Goal: Information Seeking & Learning: Learn about a topic

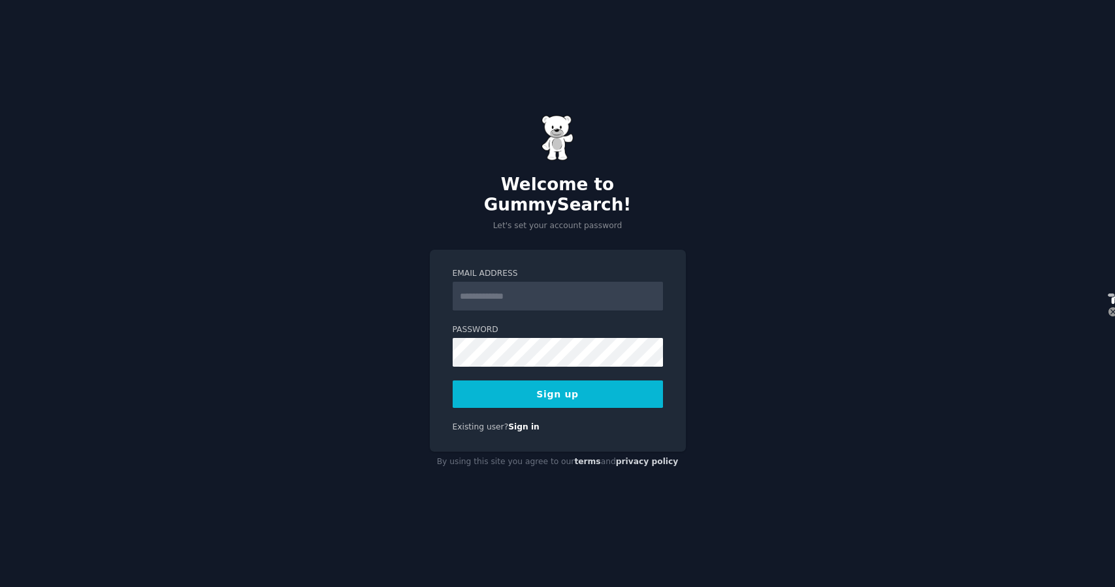
select select "en"
type input "**"
click at [526, 422] on link "Sign in" at bounding box center [523, 426] width 31 height 9
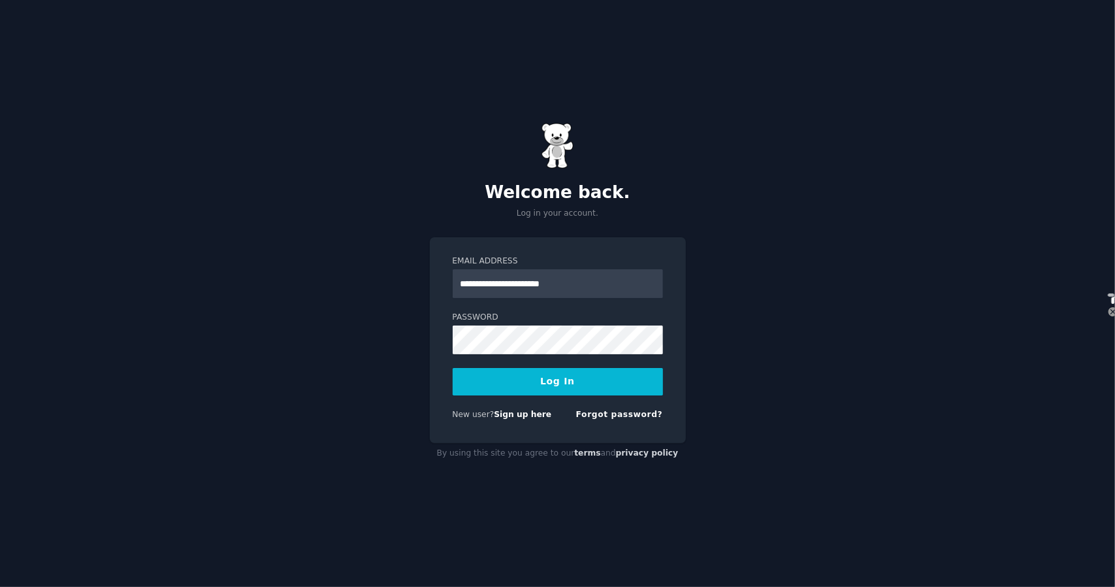
type input "**********"
click at [657, 380] on button "Log In" at bounding box center [558, 381] width 210 height 27
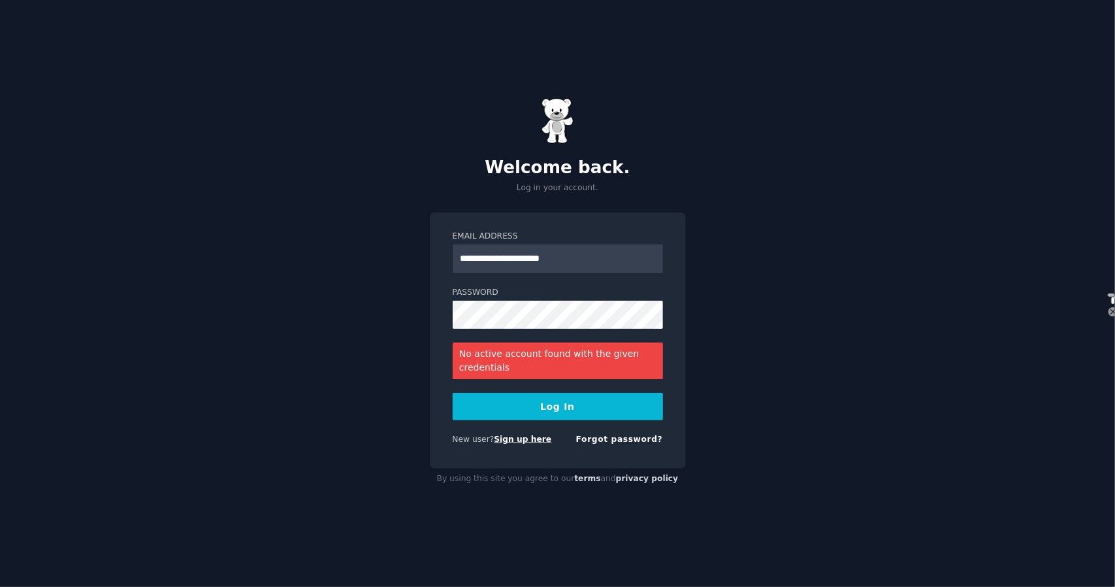
click at [543, 436] on link "Sign up here" at bounding box center [522, 438] width 57 height 9
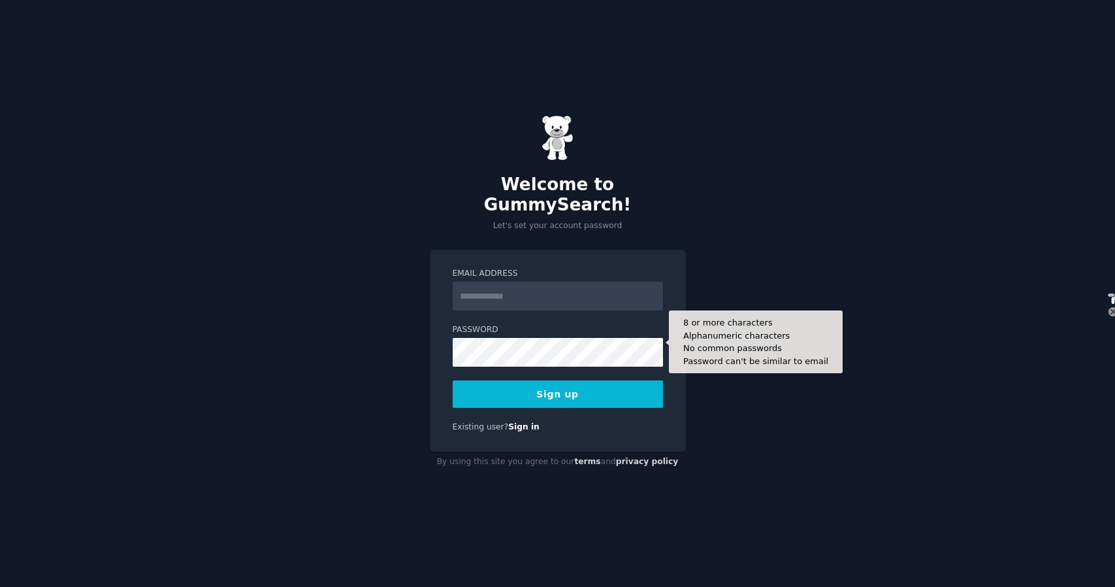
select select "en"
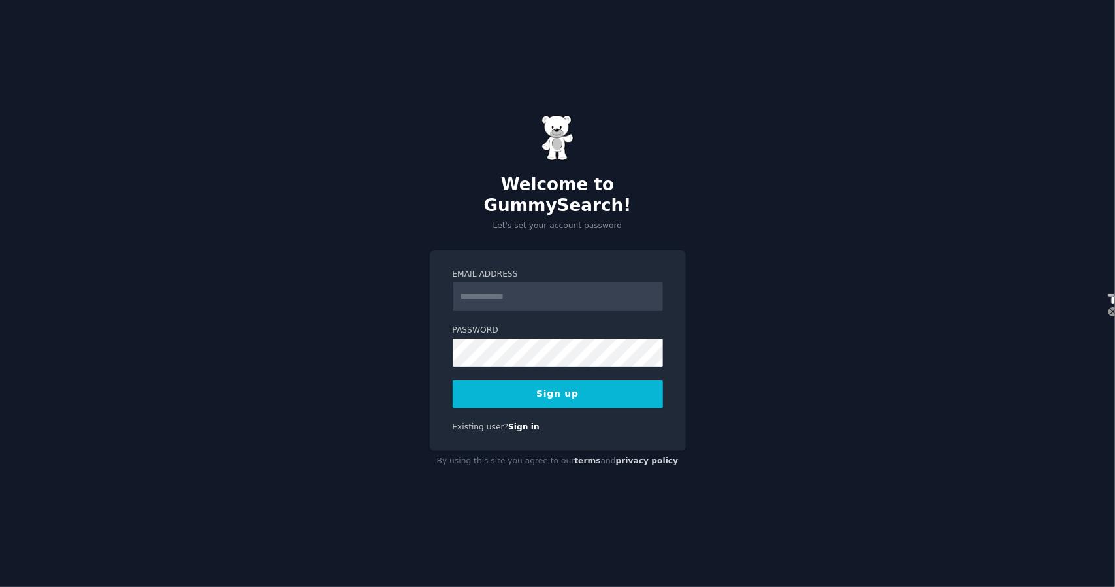
click at [545, 291] on input "Email Address" at bounding box center [558, 296] width 210 height 29
type input "**********"
click at [589, 380] on button "Sign up" at bounding box center [558, 393] width 210 height 27
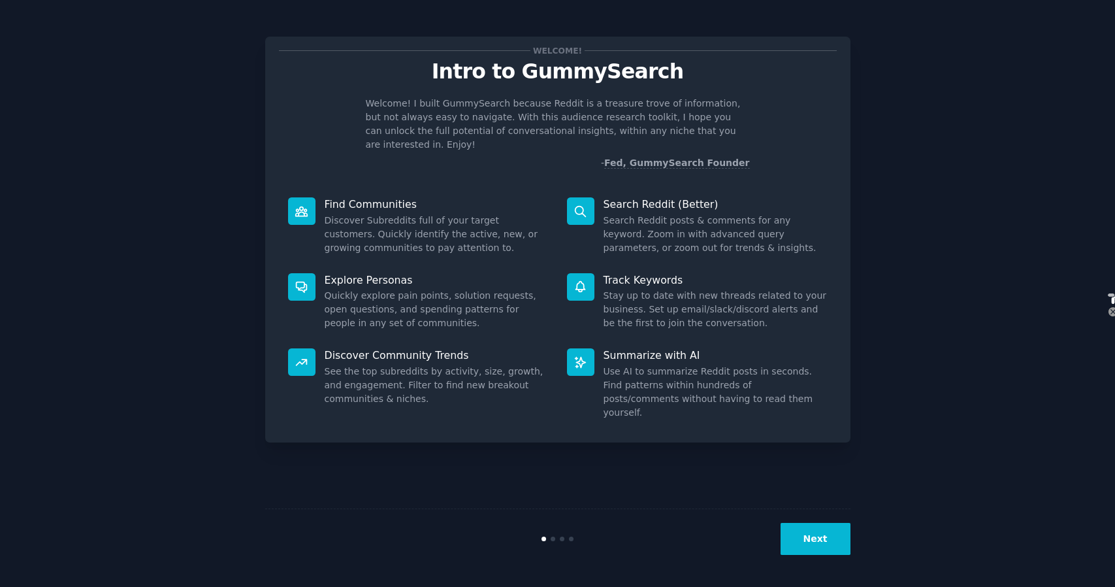
select select "en"
click at [669, 244] on dd "Search Reddit posts & comments for any keyword. Zoom in with advanced query par…" at bounding box center [716, 234] width 224 height 41
drag, startPoint x: 653, startPoint y: 106, endPoint x: 630, endPoint y: 106, distance: 22.9
click at [630, 106] on p "Welcome! I built GummySearch because Reddit is a treasure trove of information,…" at bounding box center [558, 124] width 384 height 55
click at [664, 101] on p "Welcome! I built GummySearch because Reddit is a treasure trove of information,…" at bounding box center [558, 124] width 384 height 55
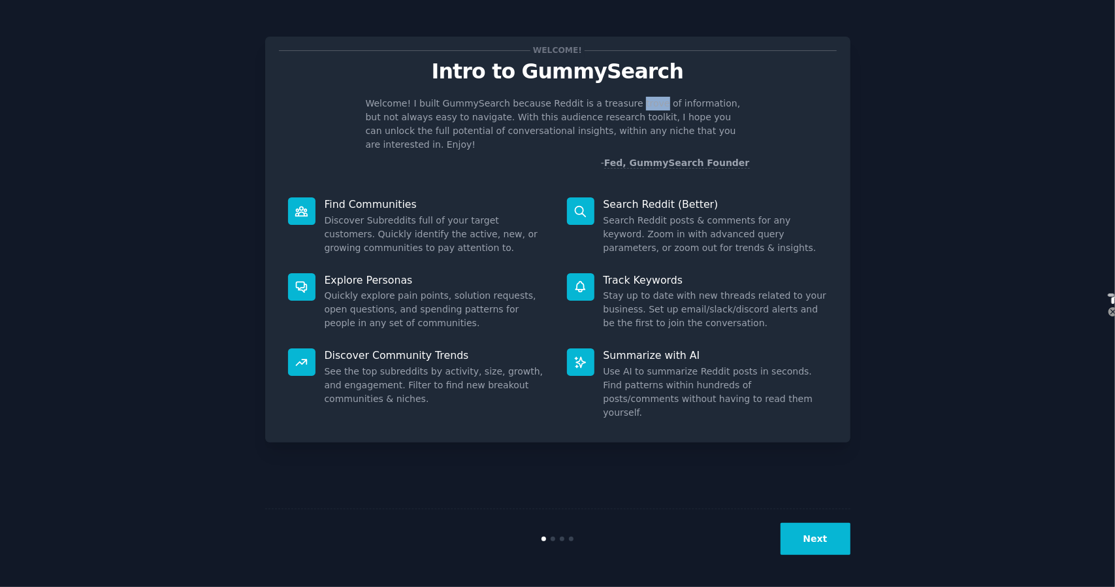
drag, startPoint x: 652, startPoint y: 103, endPoint x: 630, endPoint y: 106, distance: 22.6
click at [630, 106] on p "Welcome! I built GummySearch because Reddit is a treasure trove of information,…" at bounding box center [558, 124] width 384 height 55
click at [642, 105] on p "Welcome! I built GummySearch because Reddit is a treasure trove of information,…" at bounding box center [558, 124] width 384 height 55
click at [634, 103] on p "Welcome! I built GummySearch because Reddit is a treasure trove of information,…" at bounding box center [558, 124] width 384 height 55
drag, startPoint x: 631, startPoint y: 103, endPoint x: 652, endPoint y: 105, distance: 20.9
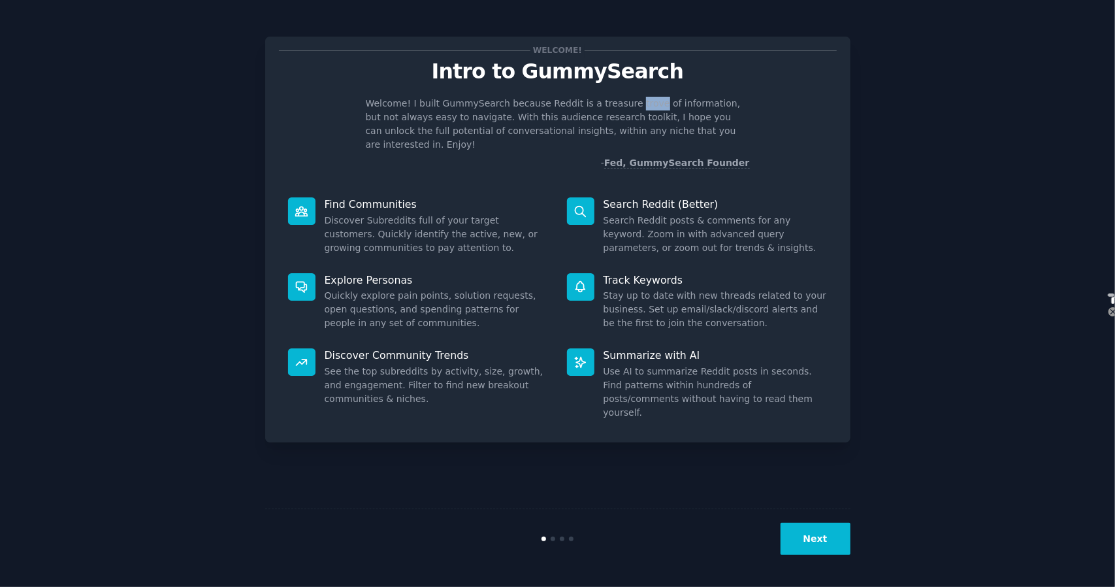
click at [652, 105] on p "Welcome! I built GummySearch because Reddit is a treasure trove of information,…" at bounding box center [558, 124] width 384 height 55
select select "en"
drag, startPoint x: 653, startPoint y: 103, endPoint x: 630, endPoint y: 106, distance: 23.1
click at [630, 106] on p "Welcome! I built GummySearch because Reddit is a treasure trove of information,…" at bounding box center [558, 124] width 384 height 55
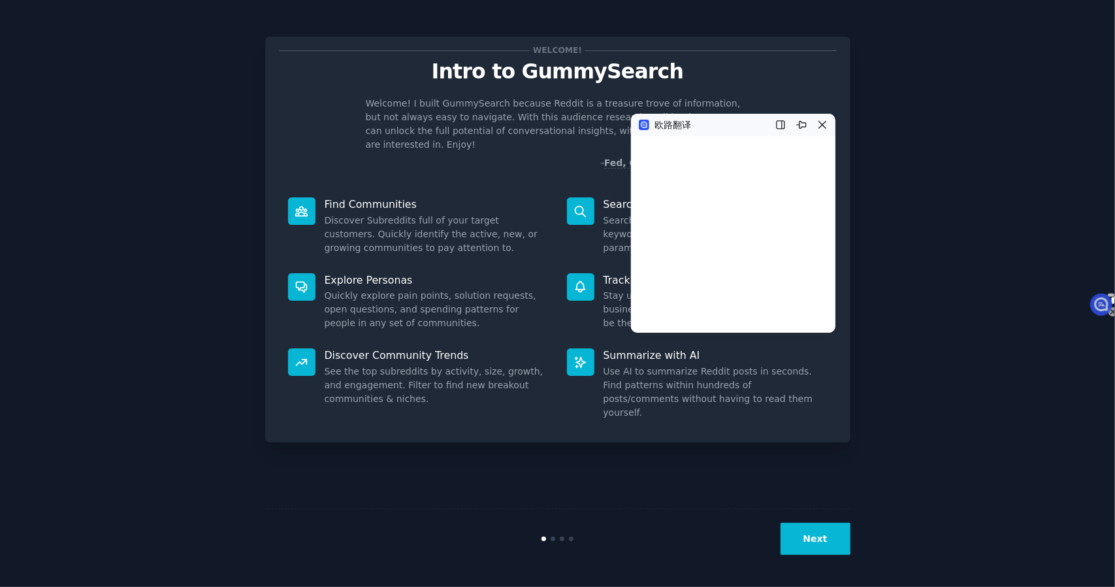
click at [577, 129] on p "Welcome! I built GummySearch because Reddit is a treasure trove of information,…" at bounding box center [558, 124] width 384 height 55
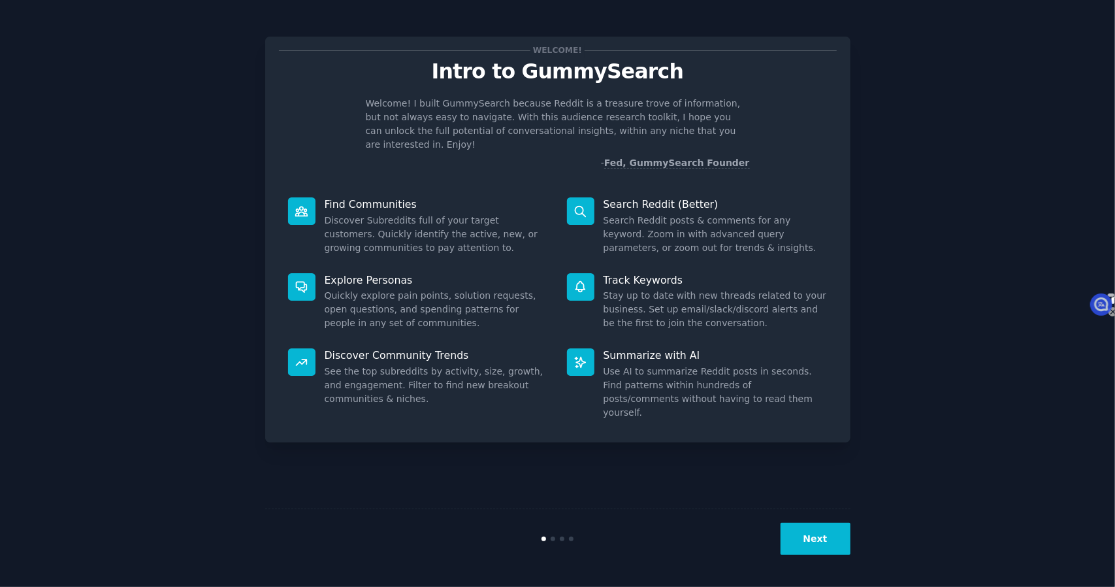
click at [814, 544] on button "Next" at bounding box center [816, 539] width 70 height 32
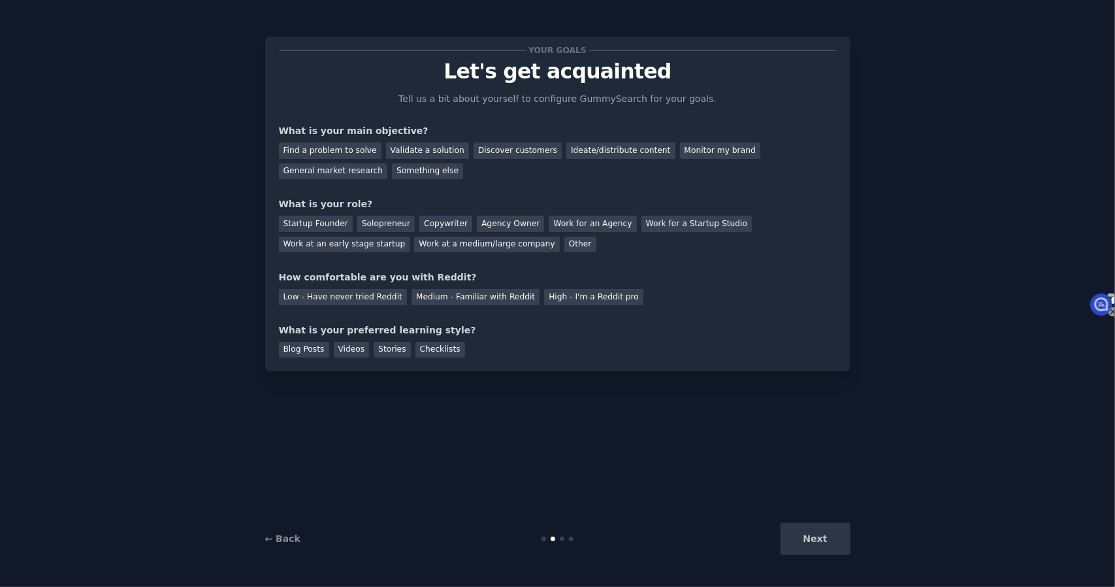
click at [814, 536] on div "Next" at bounding box center [752, 539] width 195 height 32
click at [370, 296] on div "Low - Have never tried Reddit" at bounding box center [343, 297] width 128 height 16
click at [342, 227] on div "Startup Founder" at bounding box center [316, 224] width 74 height 16
click at [523, 154] on div "Discover customers" at bounding box center [518, 150] width 88 height 16
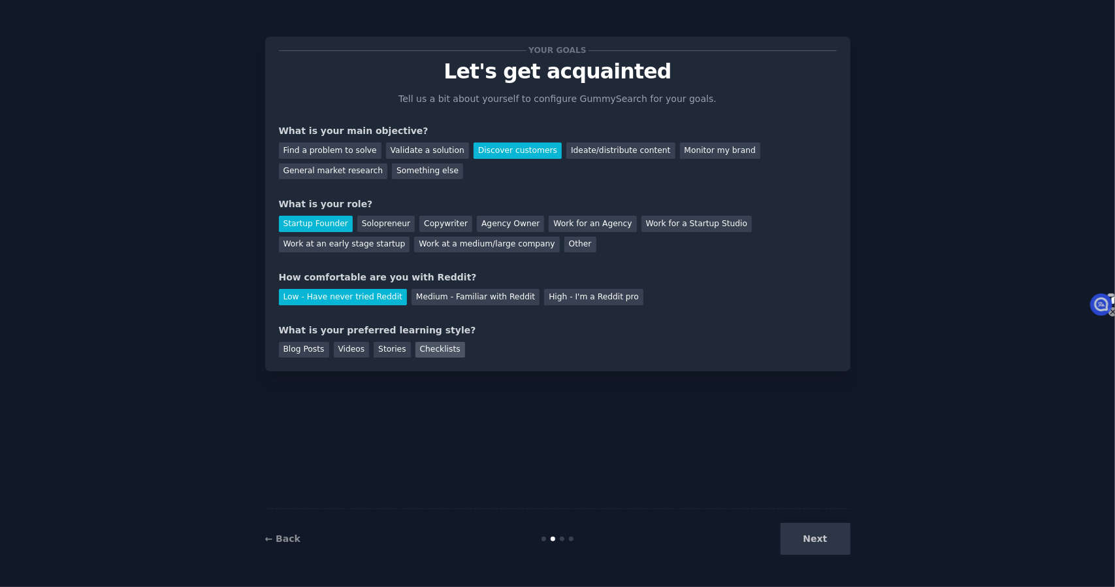
click at [416, 348] on div "Checklists" at bounding box center [440, 350] width 50 height 16
click at [815, 530] on button "Next" at bounding box center [816, 539] width 70 height 32
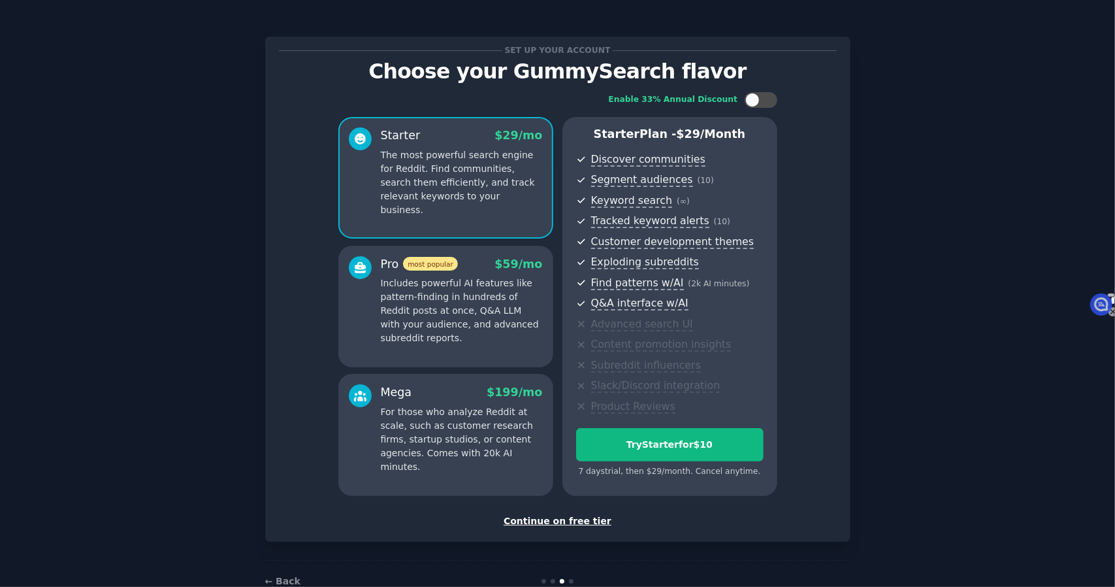
click at [579, 522] on div "Continue on free tier" at bounding box center [558, 521] width 558 height 14
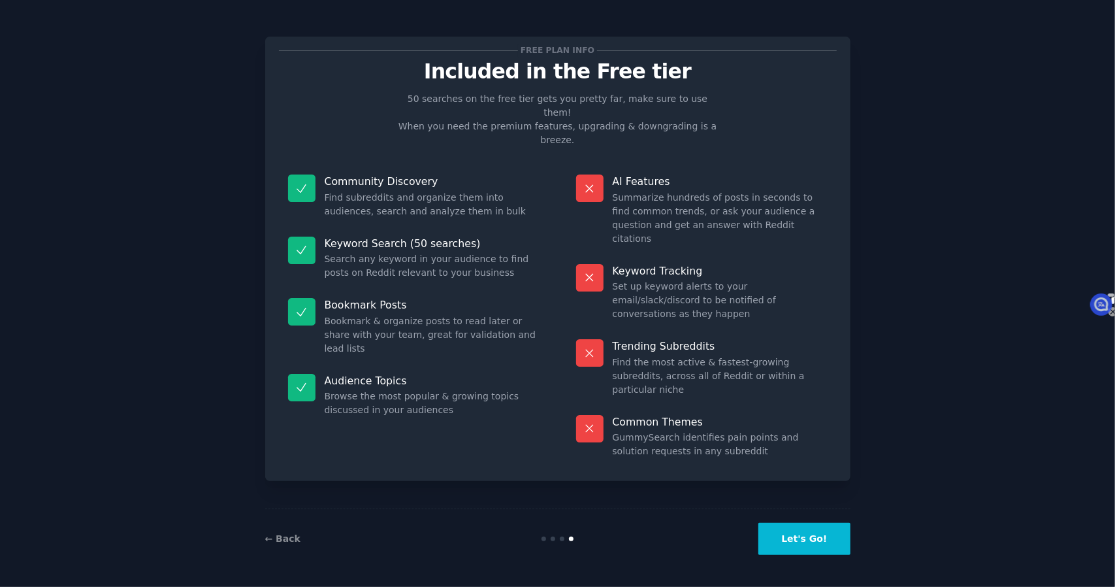
click at [814, 544] on button "Let's Go!" at bounding box center [803, 539] width 91 height 32
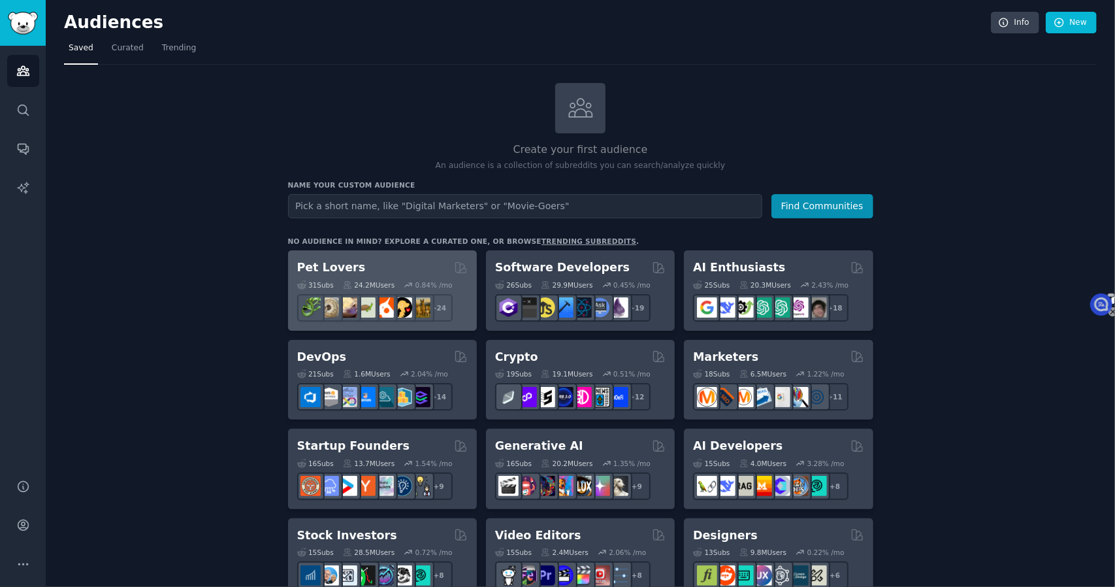
click at [389, 268] on div "Pet Lovers Curated by GummySearch" at bounding box center [382, 267] width 171 height 16
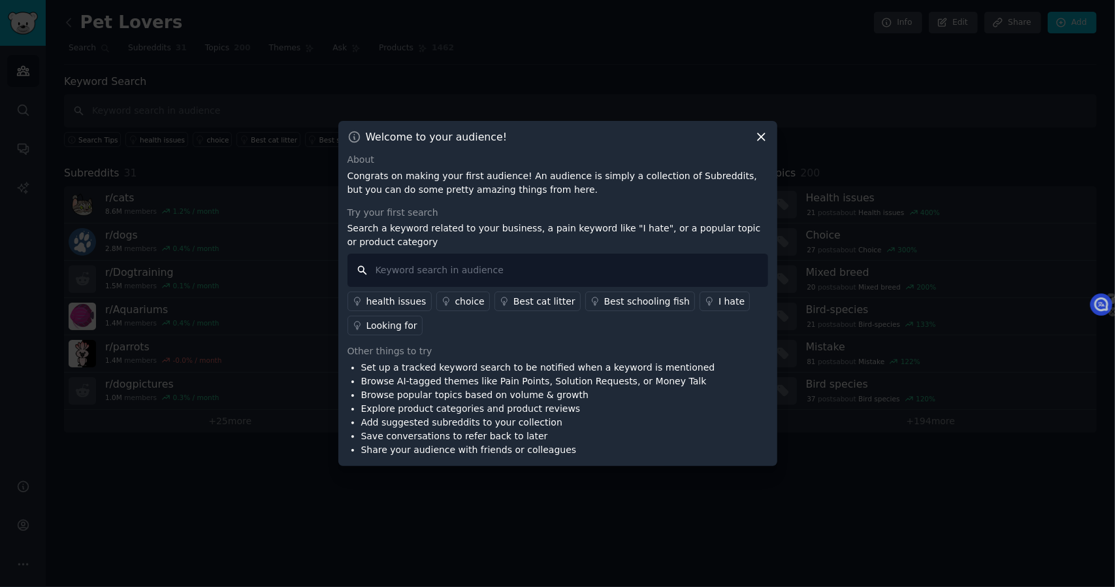
click at [651, 262] on input "text" at bounding box center [558, 269] width 421 height 33
type input "rug"
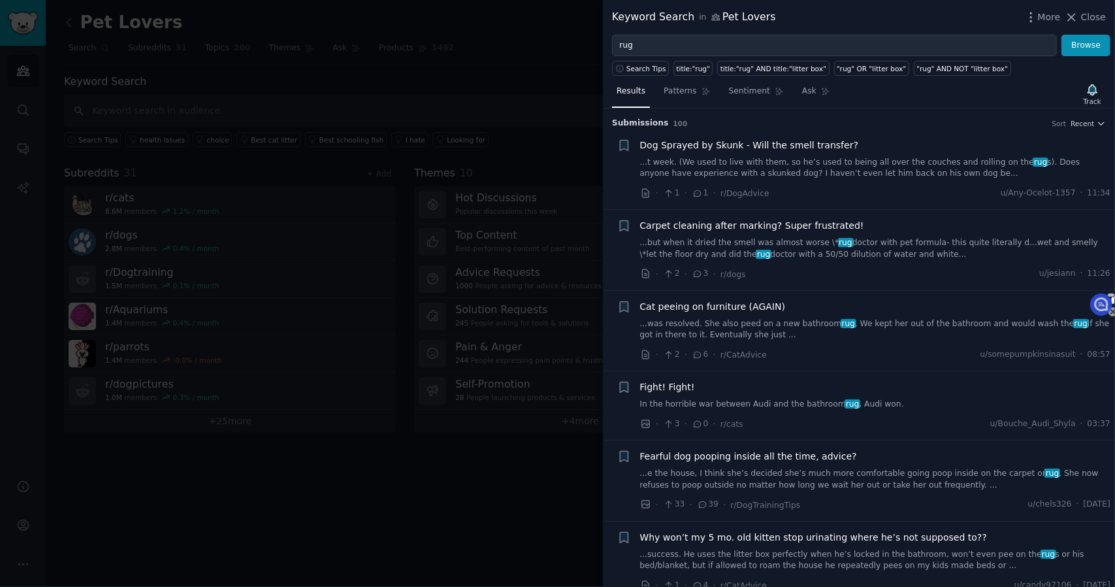
click at [500, 387] on div at bounding box center [557, 293] width 1115 height 587
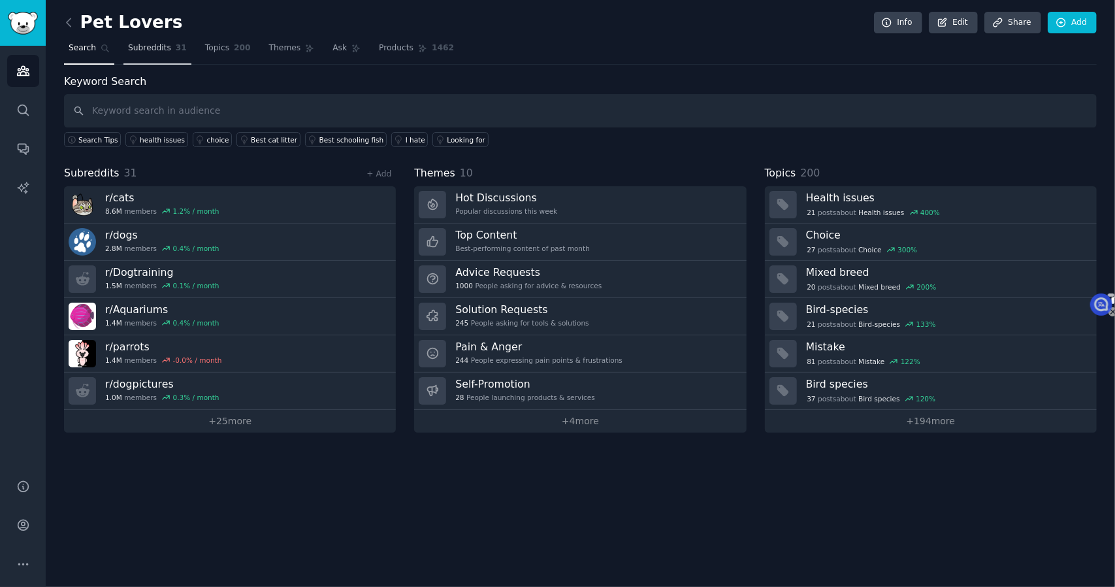
click at [154, 52] on span "Subreddits" at bounding box center [149, 48] width 43 height 12
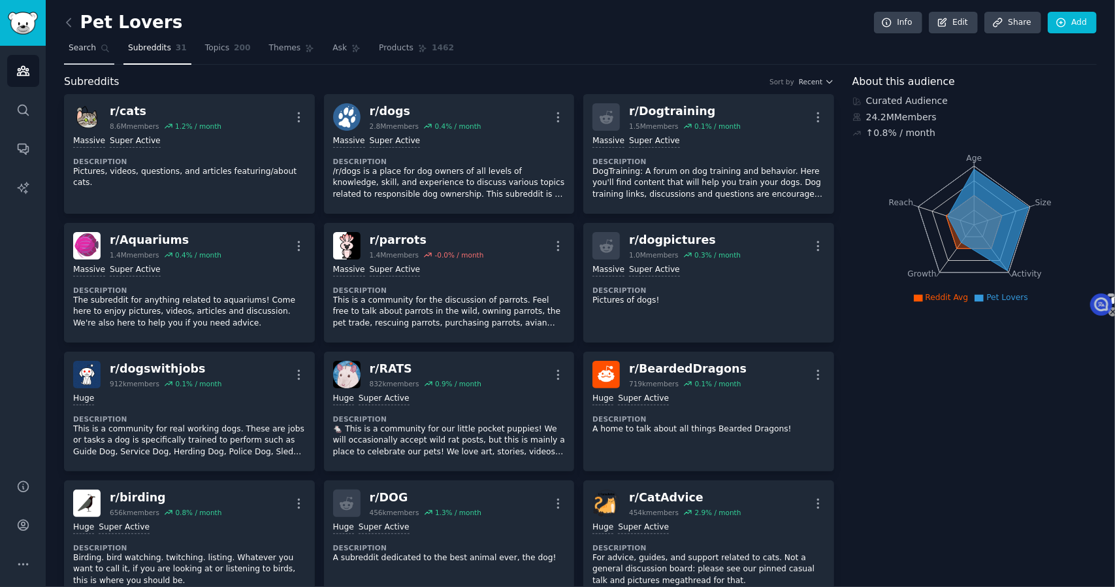
click at [93, 52] on span "Search" at bounding box center [82, 48] width 27 height 12
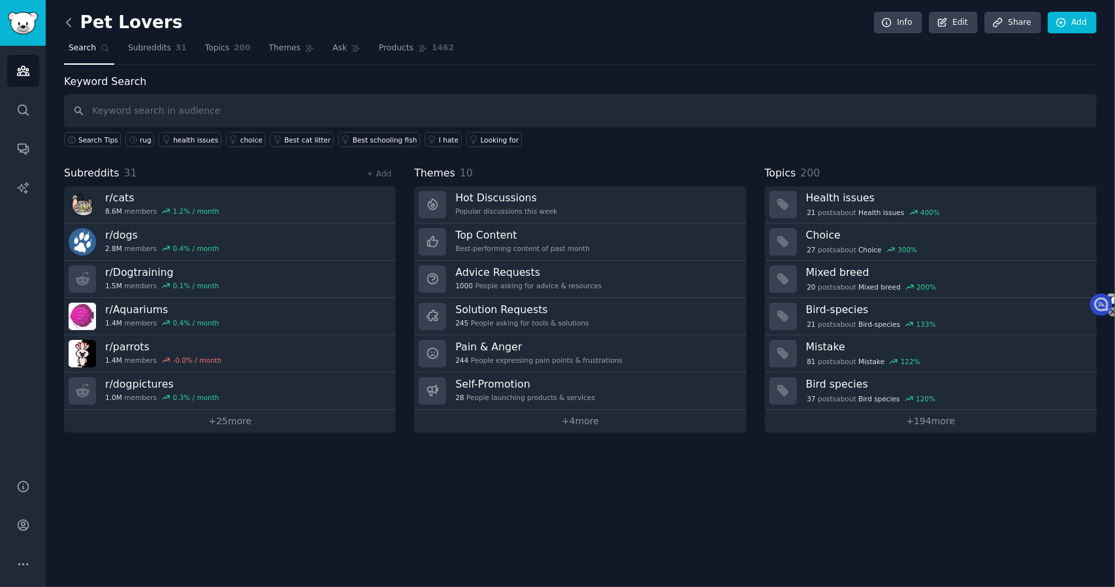
click at [67, 20] on icon at bounding box center [69, 23] width 14 height 14
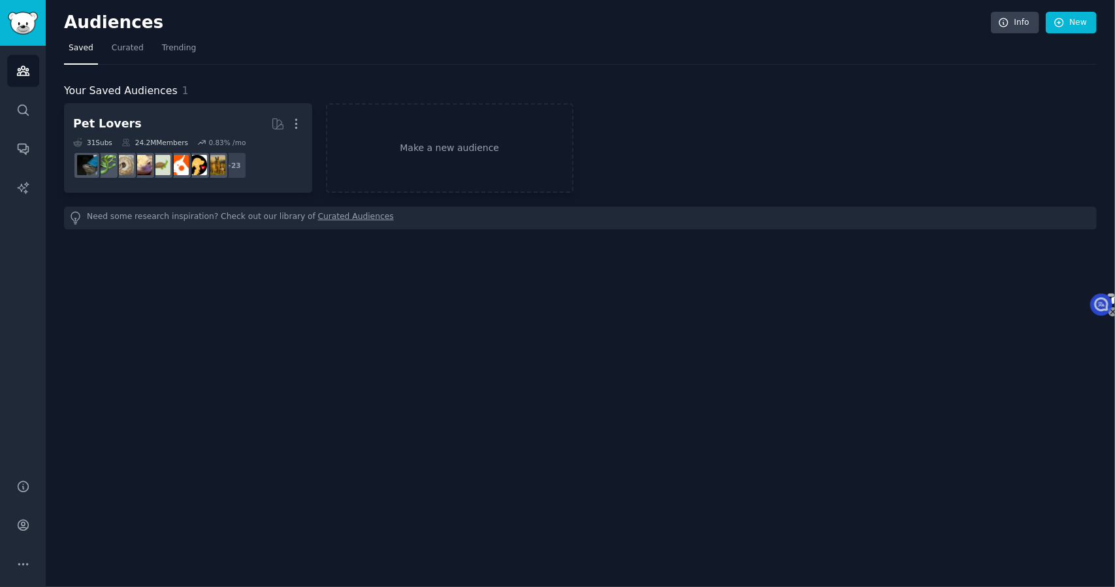
drag, startPoint x: 440, startPoint y: 0, endPoint x: 287, endPoint y: 406, distance: 433.5
click at [287, 406] on div "Audiences Info New Saved Curated Trending Your Saved Audiences 1 Pet Lovers Mor…" at bounding box center [580, 293] width 1069 height 587
click at [133, 49] on span "Curated" at bounding box center [128, 48] width 32 height 12
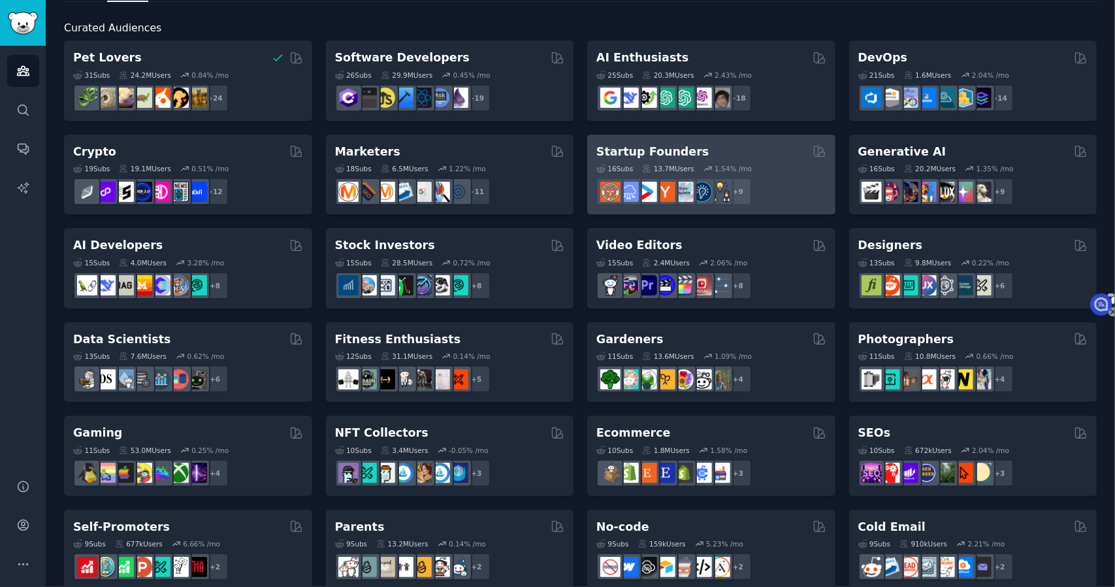
scroll to position [65, 0]
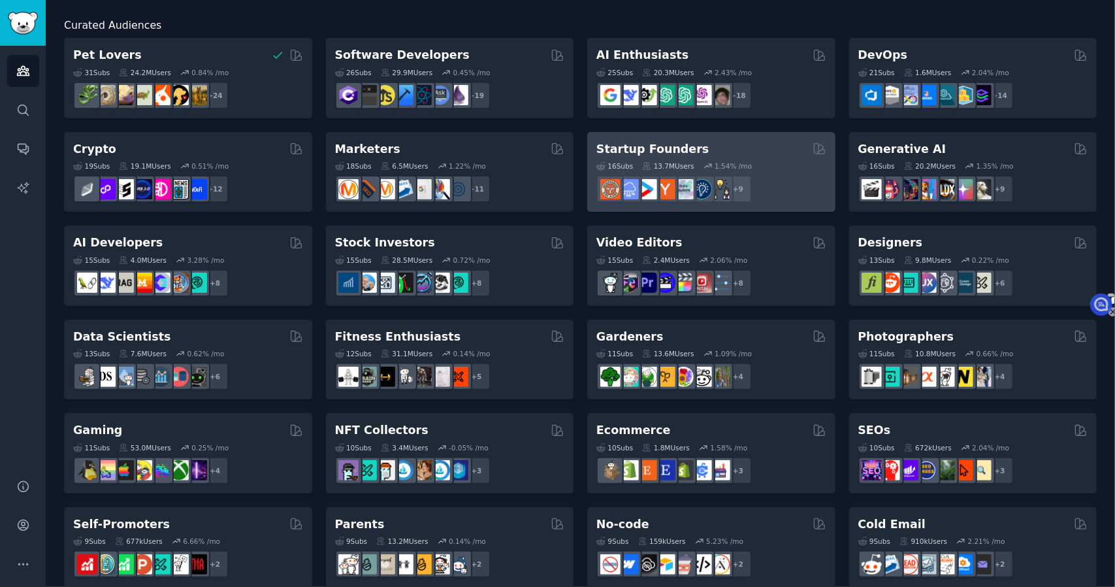
click at [742, 144] on div "Startup Founders Curated by GummySearch" at bounding box center [711, 149] width 230 height 16
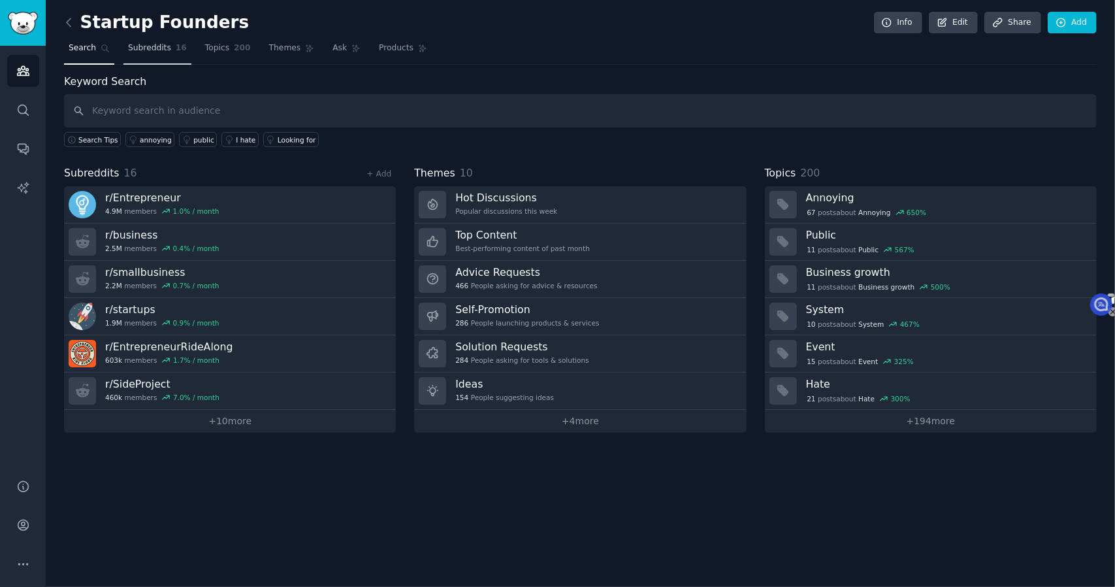
click at [155, 45] on span "Subreddits" at bounding box center [149, 48] width 43 height 12
click at [61, 24] on div "Startup Founders Info Edit Share Add Search Subreddits 16 Topics 200 Themes Ask…" at bounding box center [580, 293] width 1069 height 587
click at [67, 22] on icon at bounding box center [69, 23] width 14 height 14
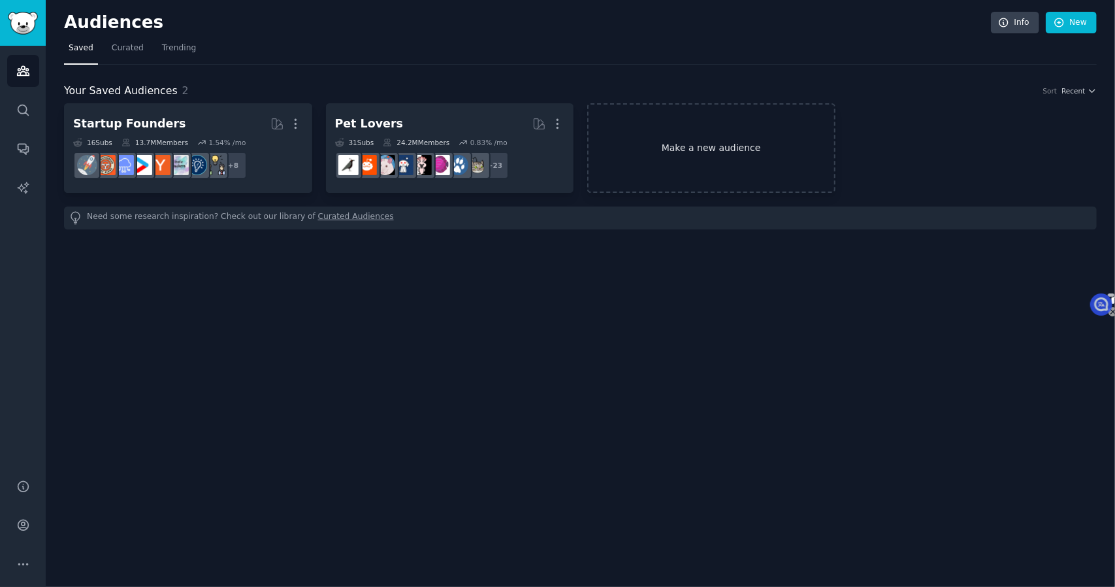
click at [705, 167] on link "Make a new audience" at bounding box center [711, 147] width 248 height 89
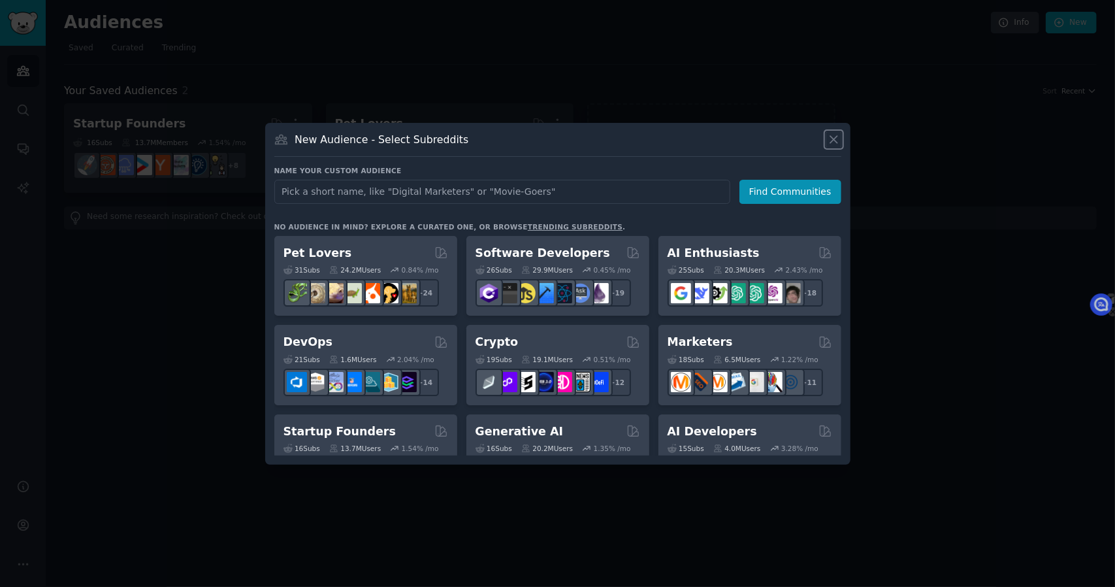
click at [839, 142] on icon at bounding box center [834, 140] width 14 height 14
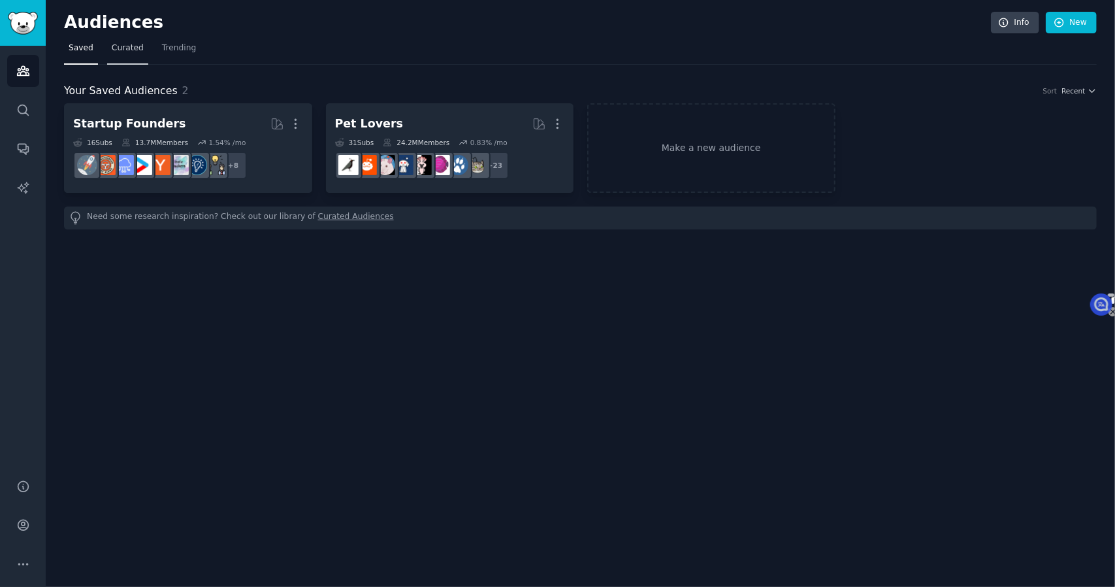
click at [138, 50] on span "Curated" at bounding box center [128, 48] width 32 height 12
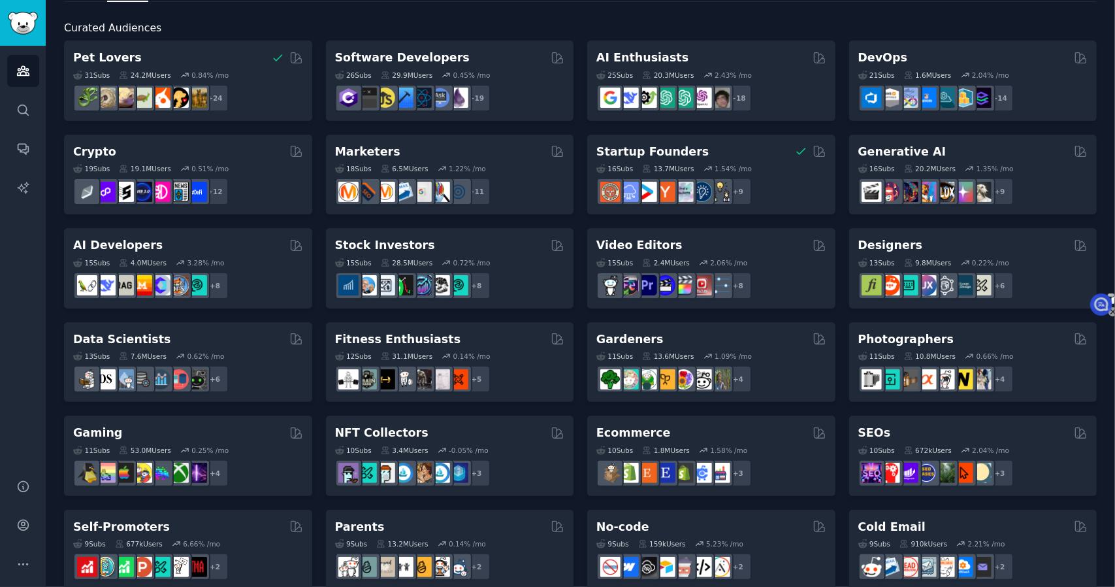
scroll to position [65, 0]
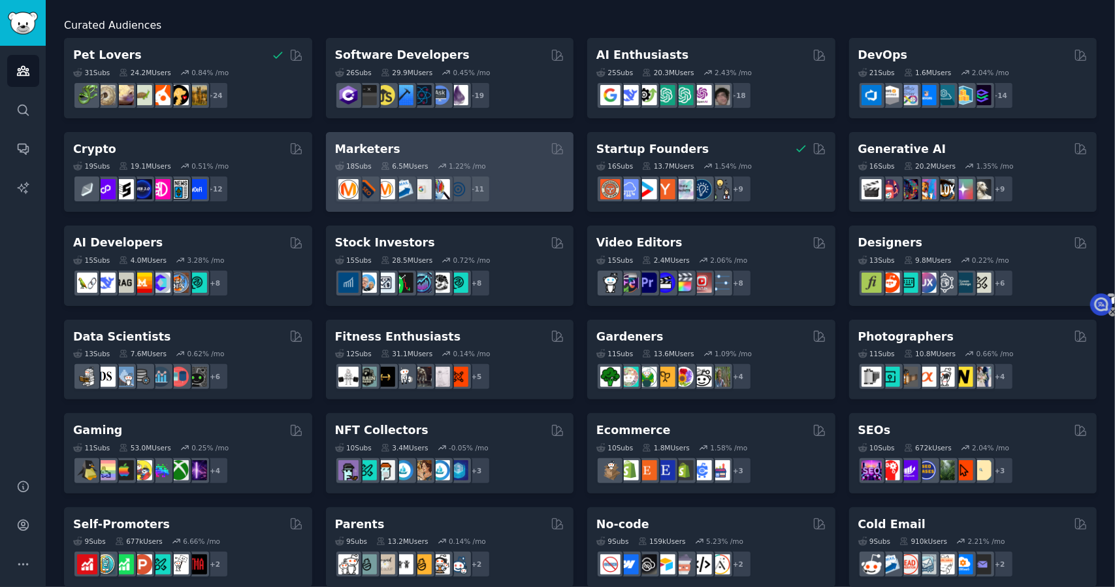
click at [509, 157] on div "18 Sub s 6.5M Users 1.22 % /mo + 11" at bounding box center [450, 180] width 230 height 46
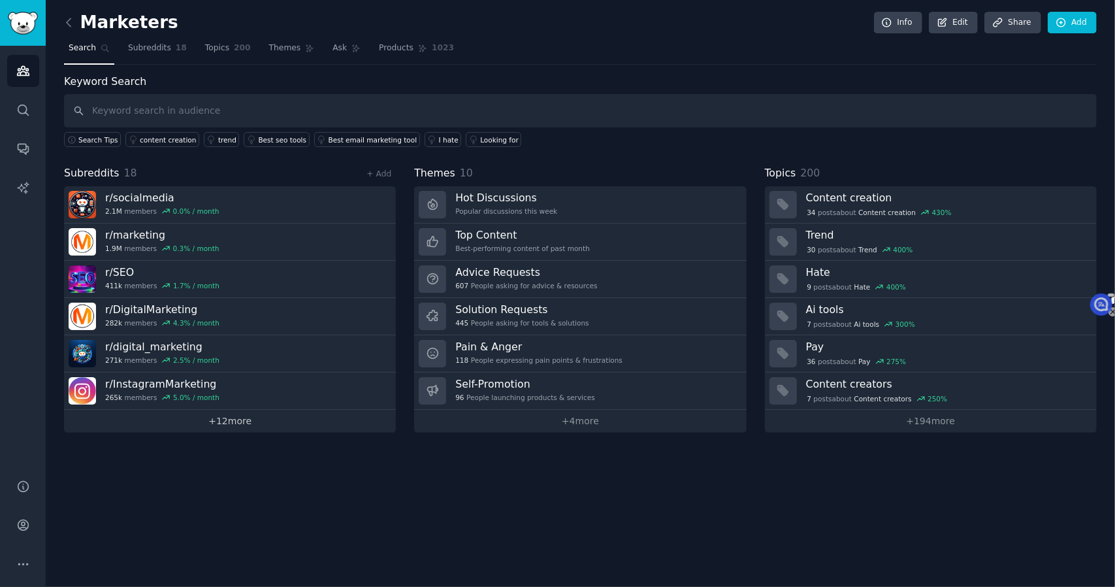
click at [263, 415] on link "+ 12 more" at bounding box center [230, 421] width 332 height 23
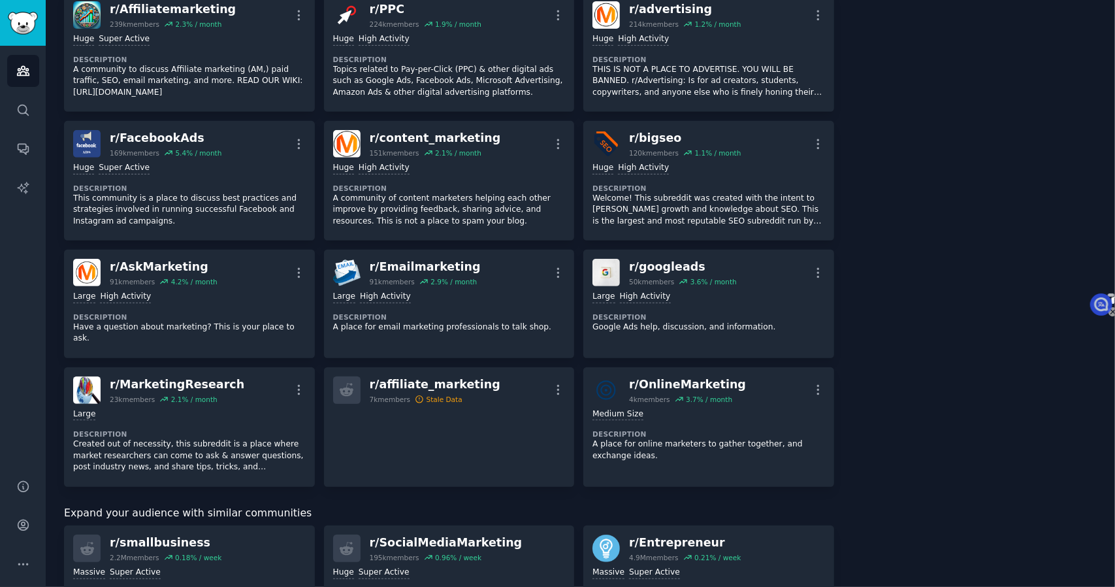
scroll to position [392, 0]
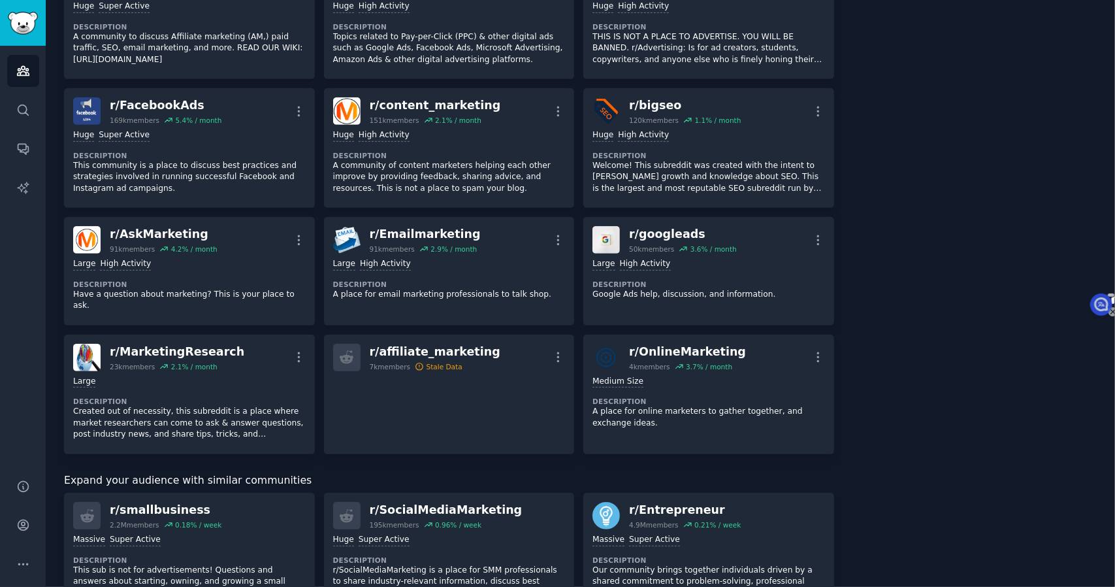
click at [868, 237] on div "About this audience Curated Audience 6.5M Members ↑ 1.2 % / month Age Size Acti…" at bounding box center [975, 394] width 244 height 1424
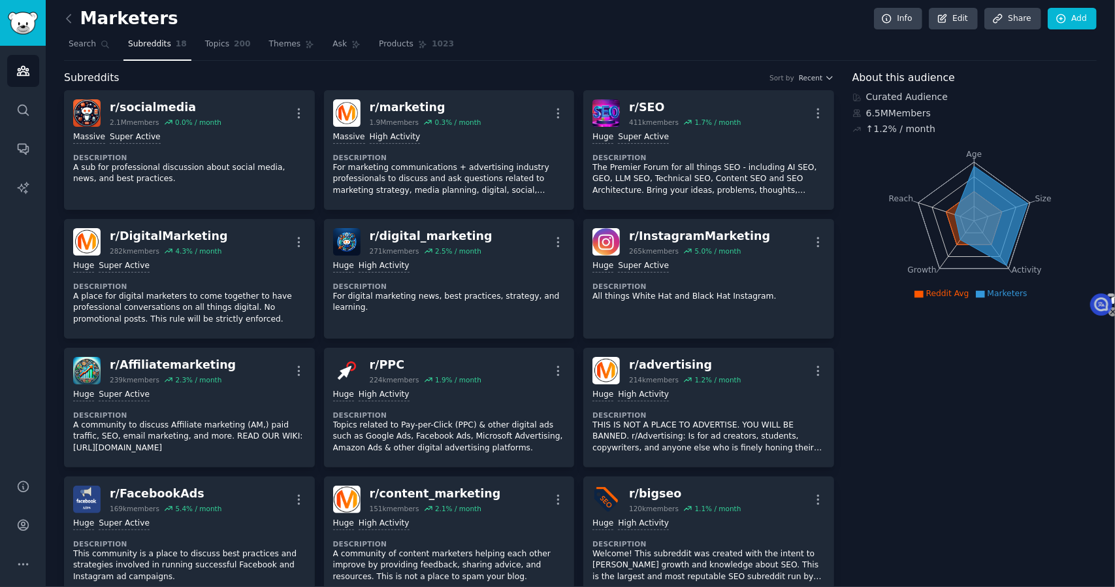
scroll to position [0, 0]
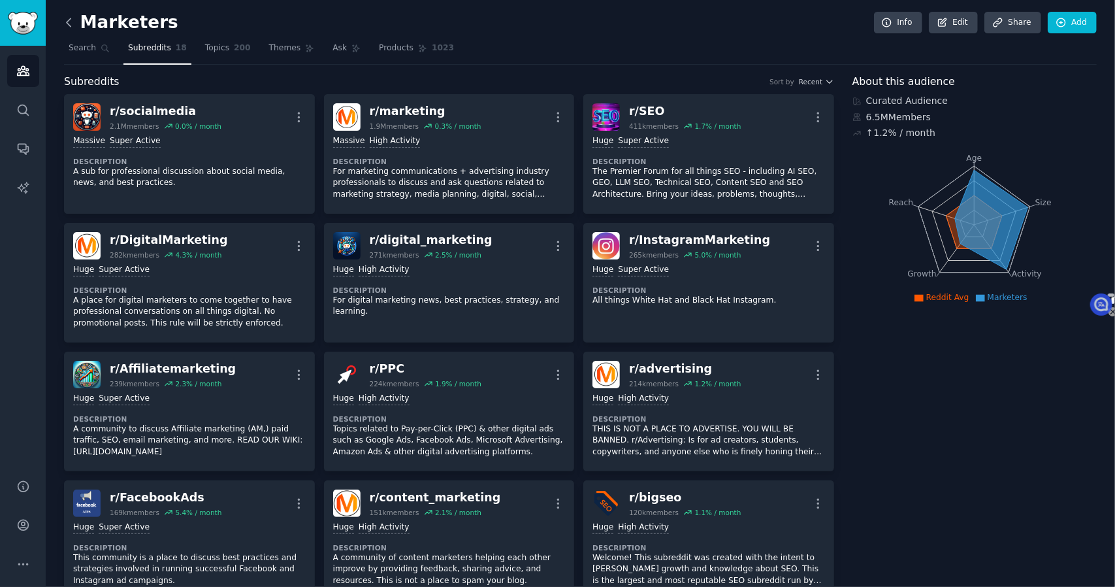
click at [72, 23] on icon at bounding box center [69, 23] width 14 height 14
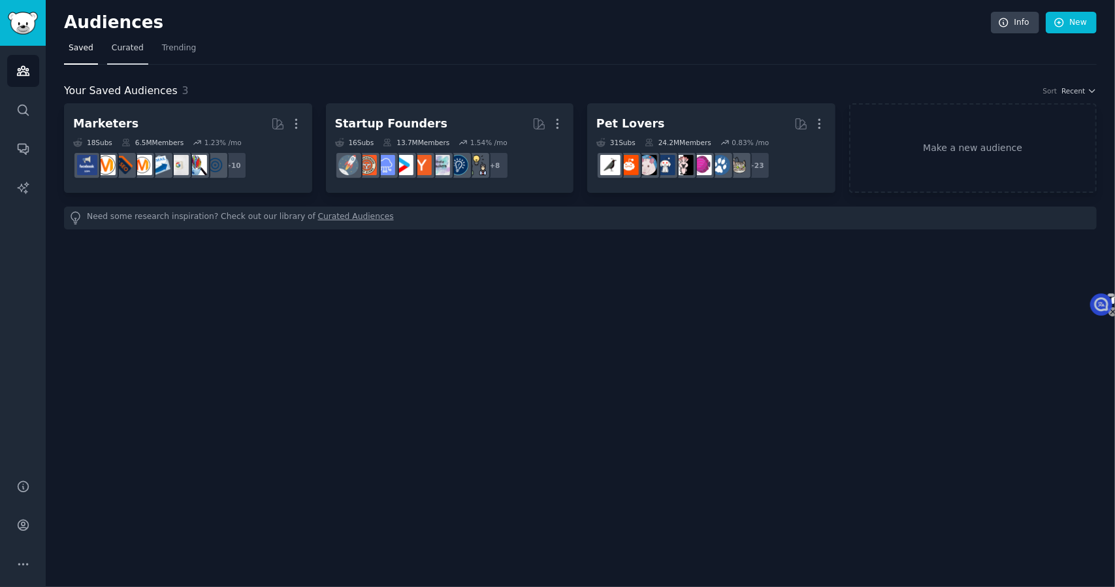
click at [131, 51] on span "Curated" at bounding box center [128, 48] width 32 height 12
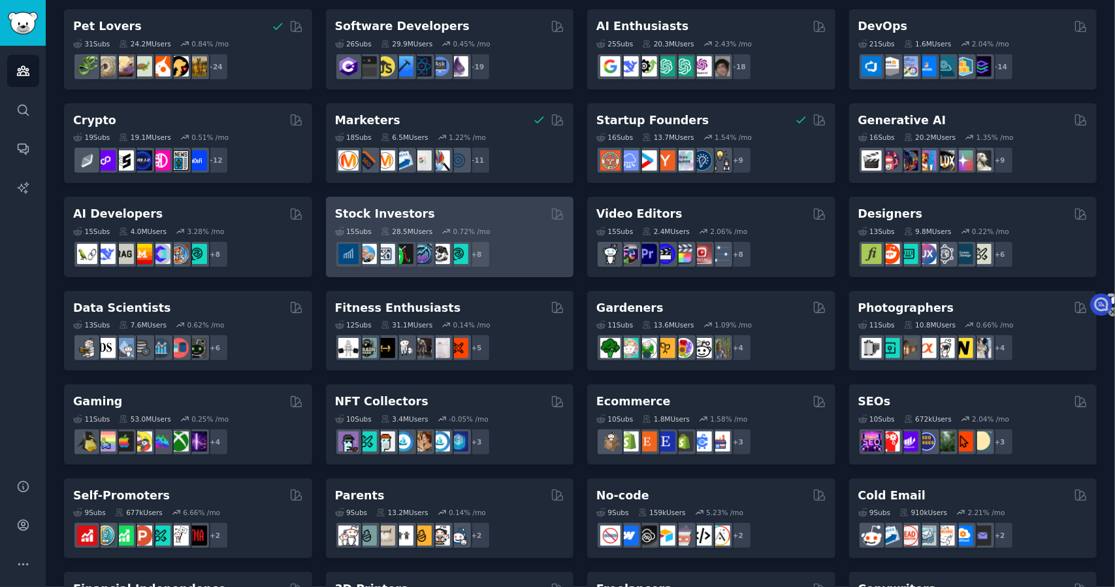
scroll to position [196, 0]
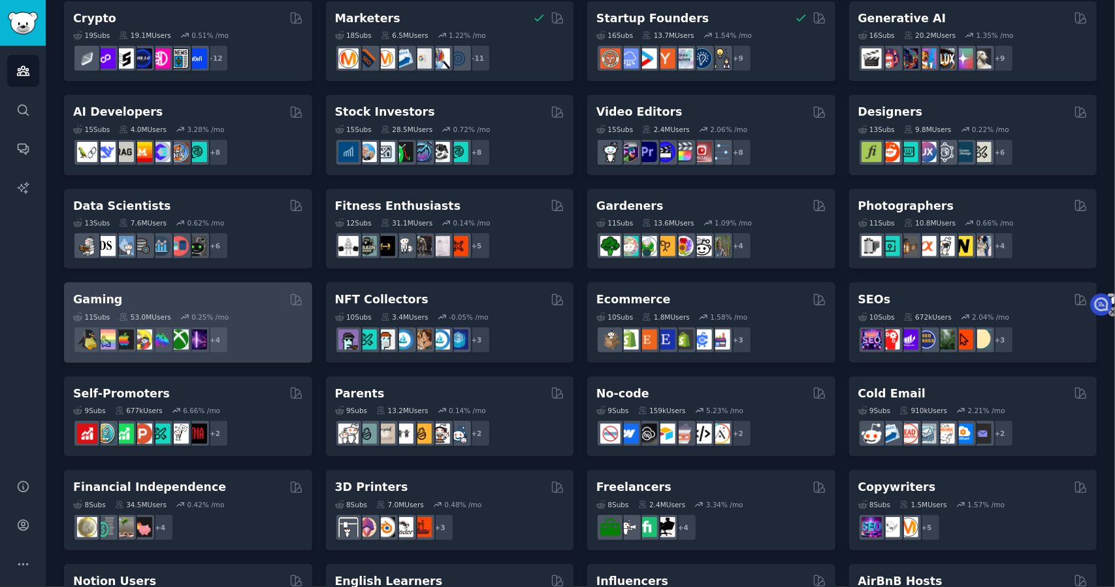
click at [250, 308] on div "11 Sub s 53.0M Users 0.25 % /mo r/XboxGamers + 4" at bounding box center [188, 331] width 230 height 46
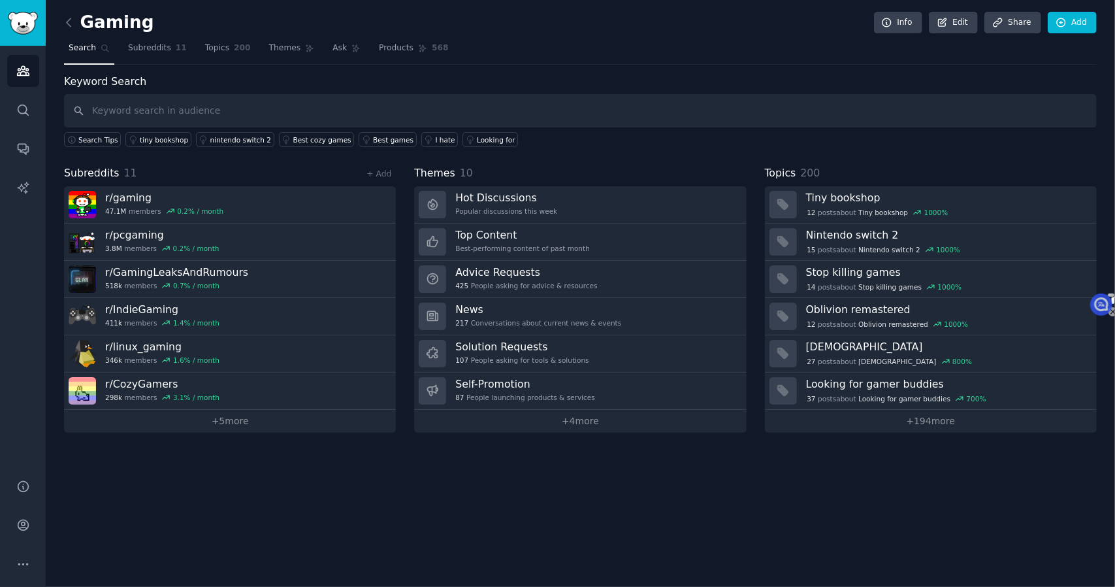
click at [76, 25] on link at bounding box center [72, 22] width 16 height 21
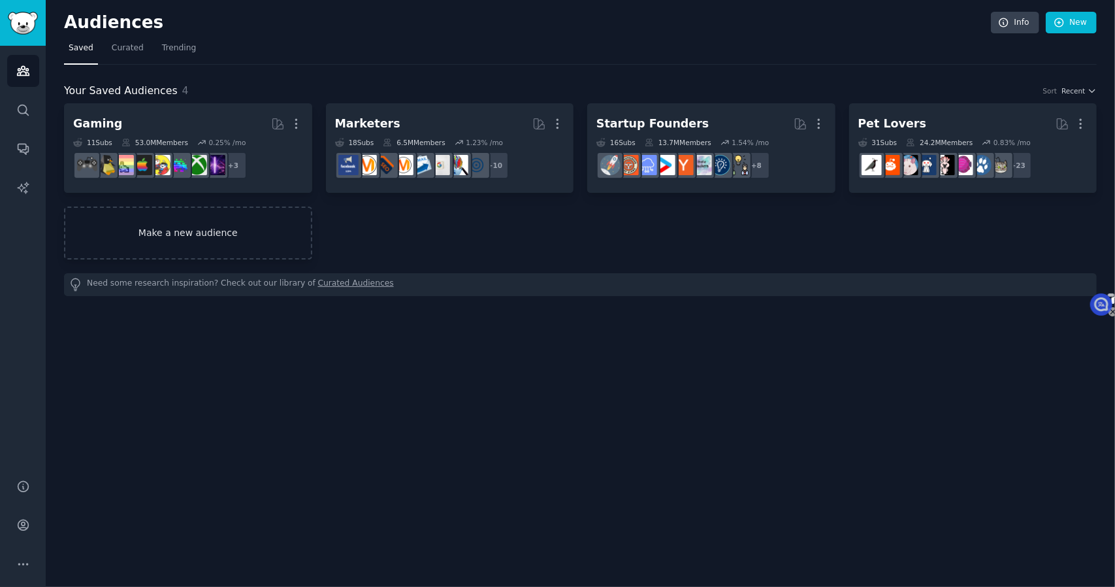
click at [277, 233] on link "Make a new audience" at bounding box center [188, 232] width 248 height 53
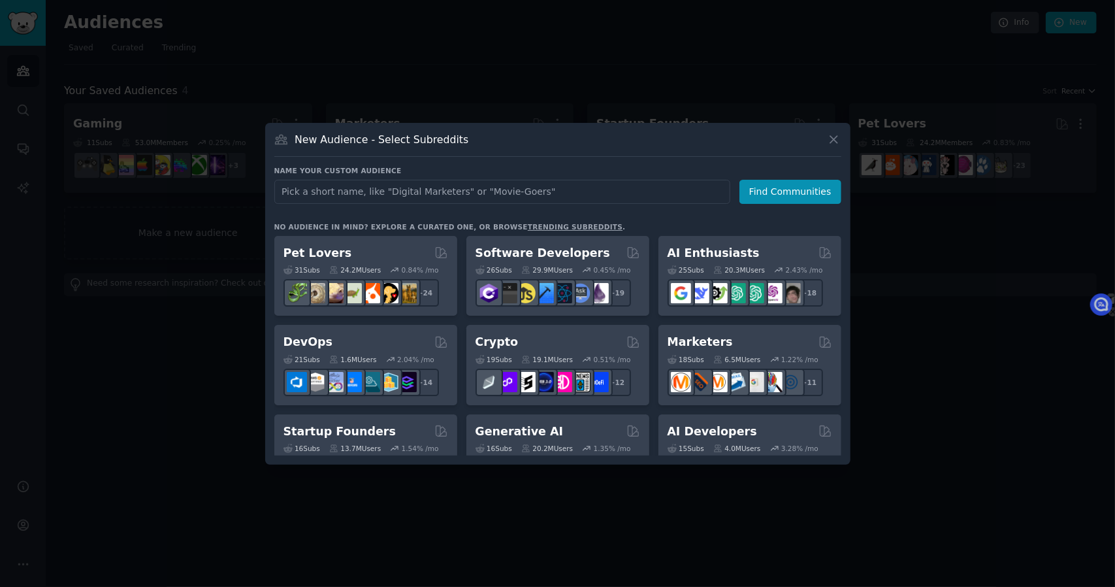
click at [928, 295] on div at bounding box center [557, 293] width 1115 height 587
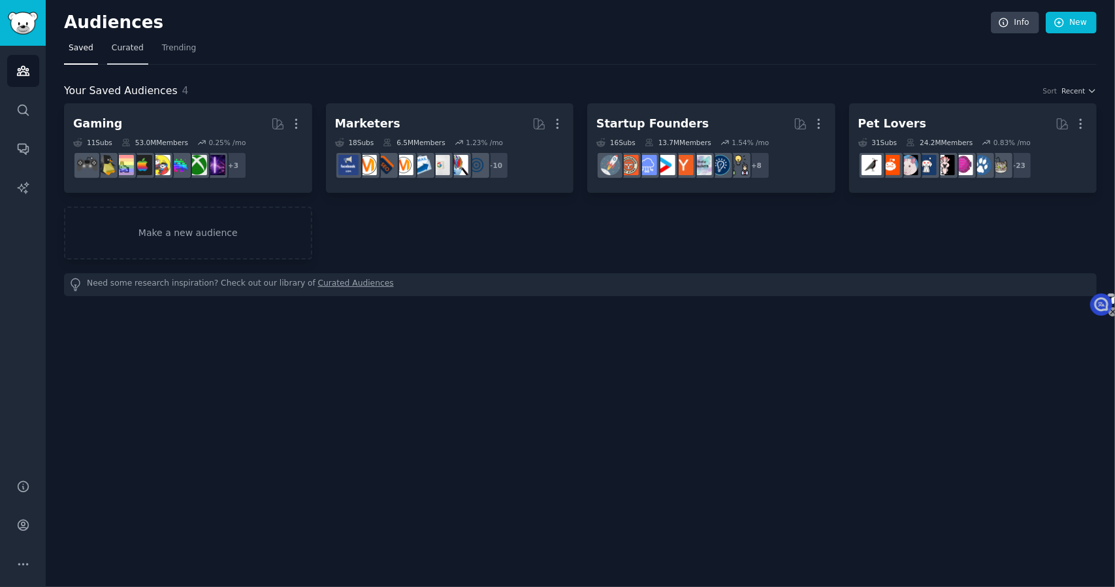
click at [131, 54] on link "Curated" at bounding box center [127, 51] width 41 height 27
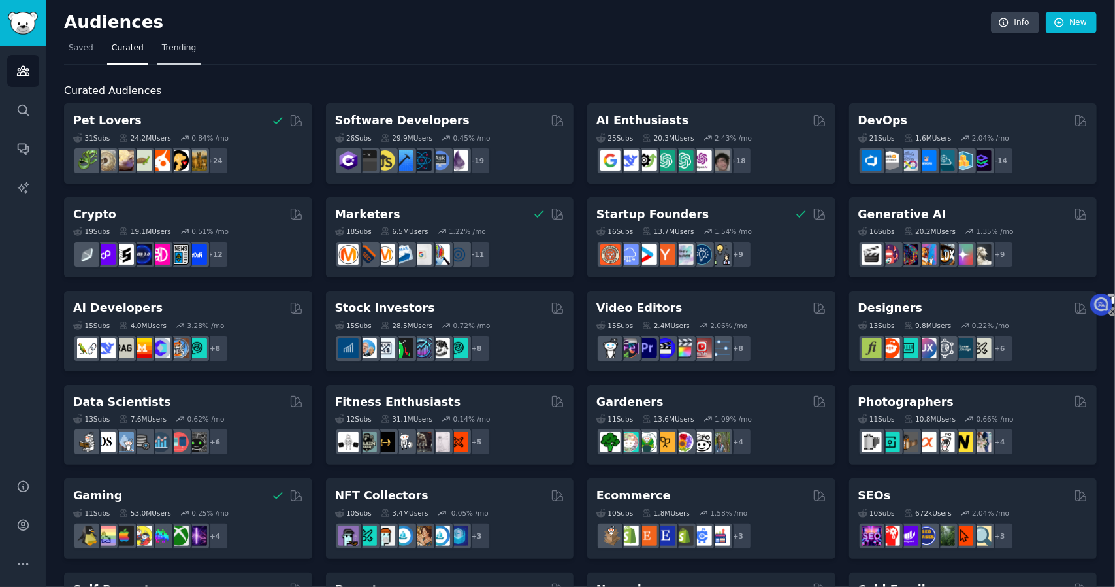
click at [169, 53] on span "Trending" at bounding box center [179, 48] width 34 height 12
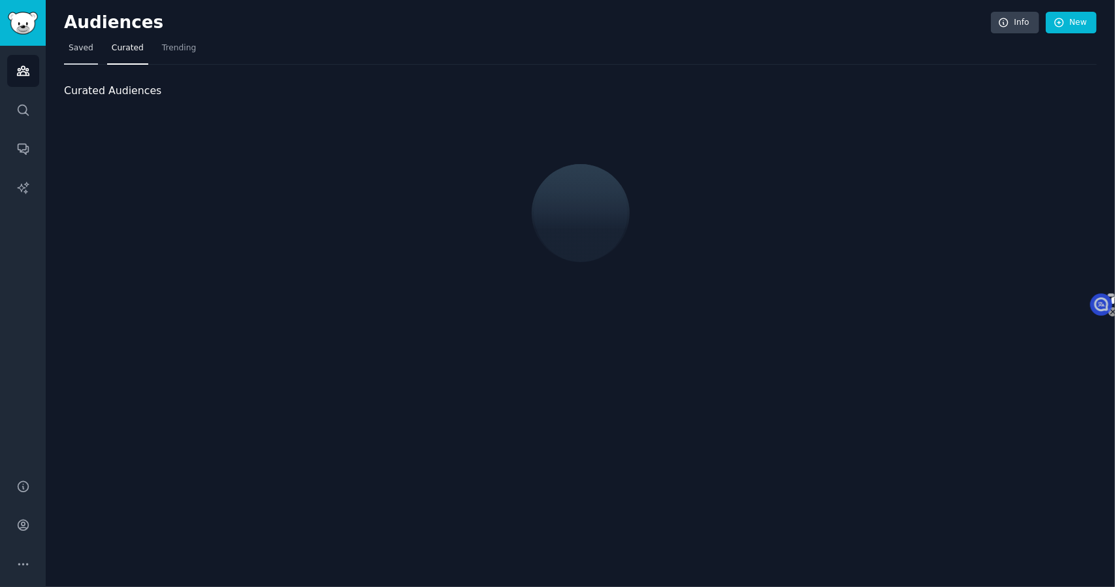
click at [84, 54] on link "Saved" at bounding box center [81, 51] width 34 height 27
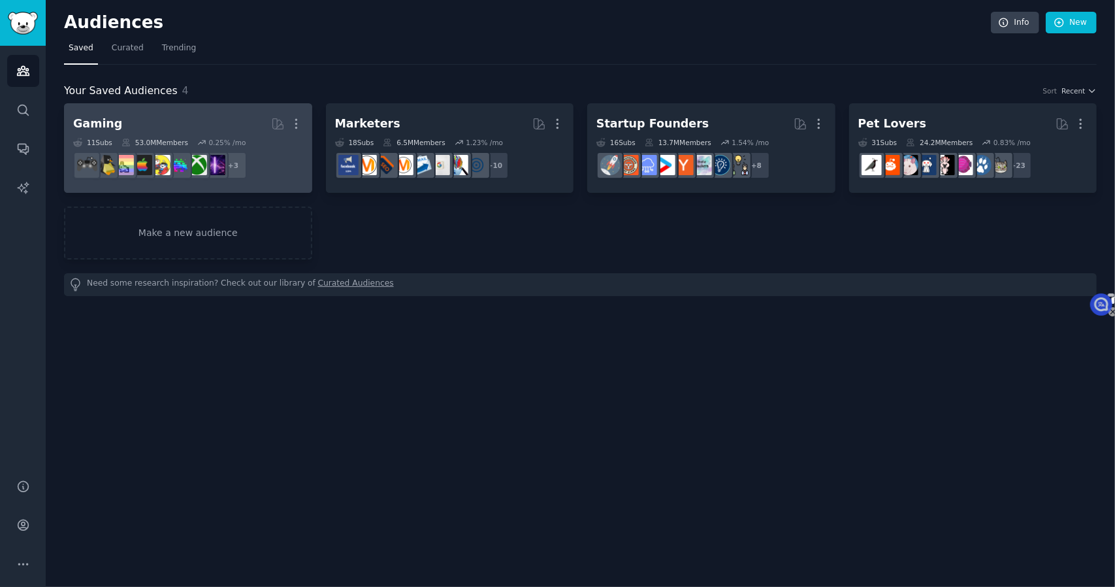
click at [183, 114] on h2 "Gaming Curated by GummySearch More" at bounding box center [188, 123] width 230 height 23
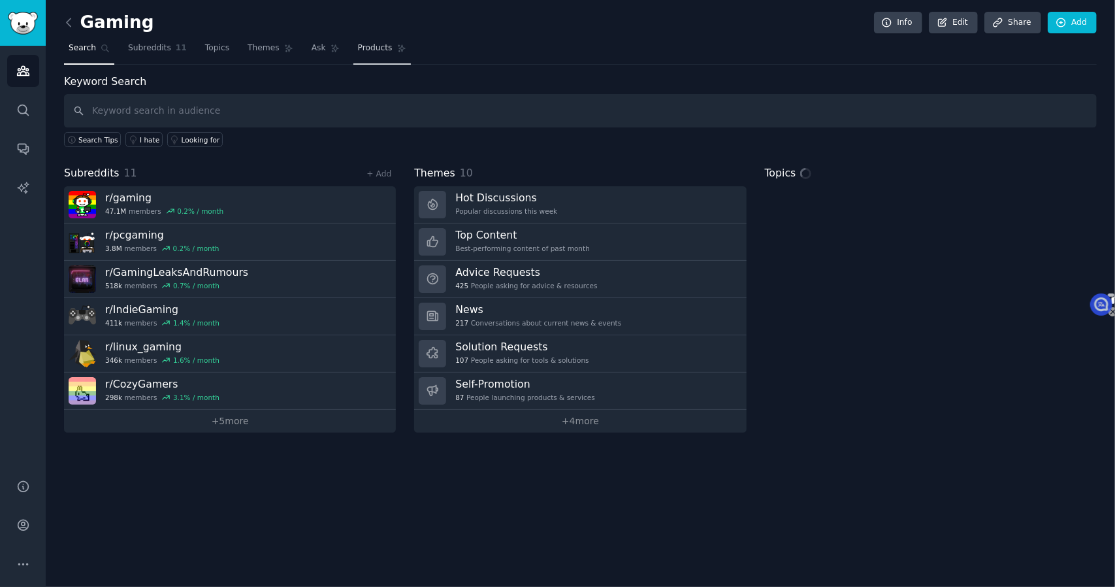
click at [378, 56] on link "Products" at bounding box center [381, 51] width 57 height 27
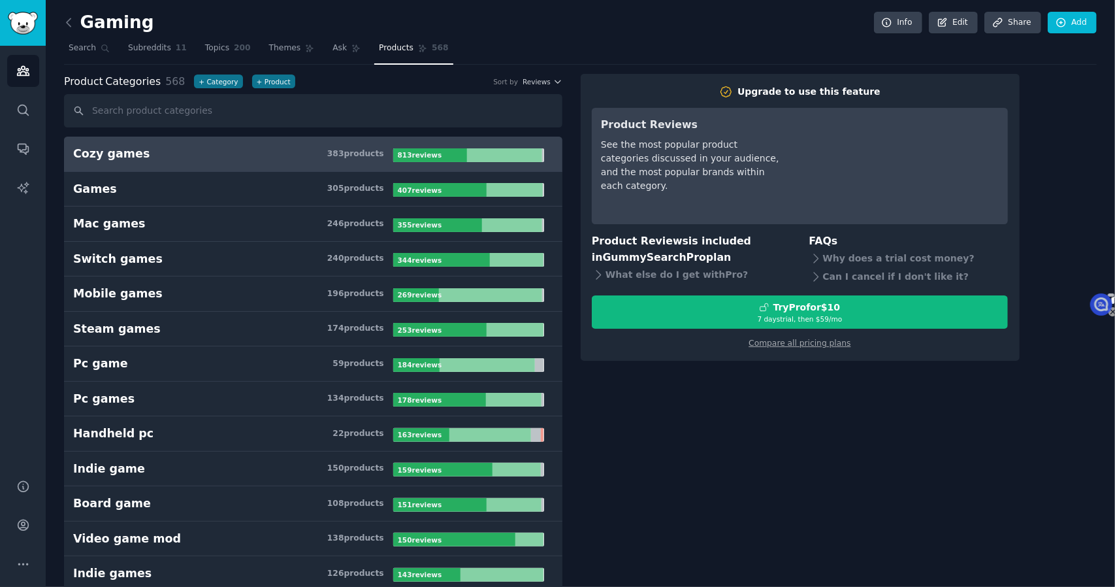
click at [284, 160] on h3 "Cozy games 383 product s" at bounding box center [233, 154] width 320 height 16
click at [101, 52] on link "Search" at bounding box center [89, 51] width 50 height 27
